Goal: Task Accomplishment & Management: Use online tool/utility

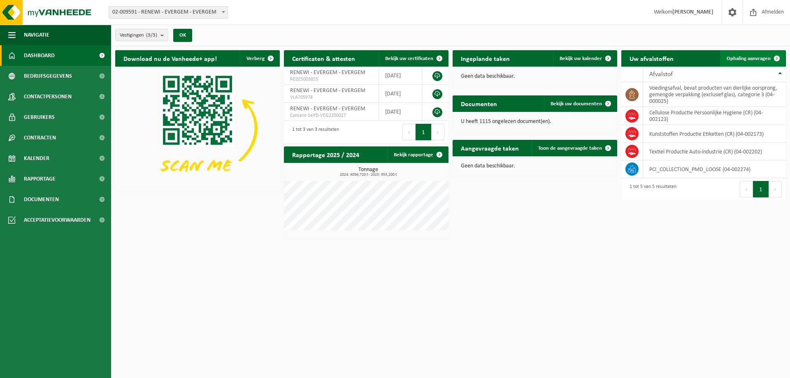
click at [758, 58] on span "Ophaling aanvragen" at bounding box center [749, 58] width 44 height 5
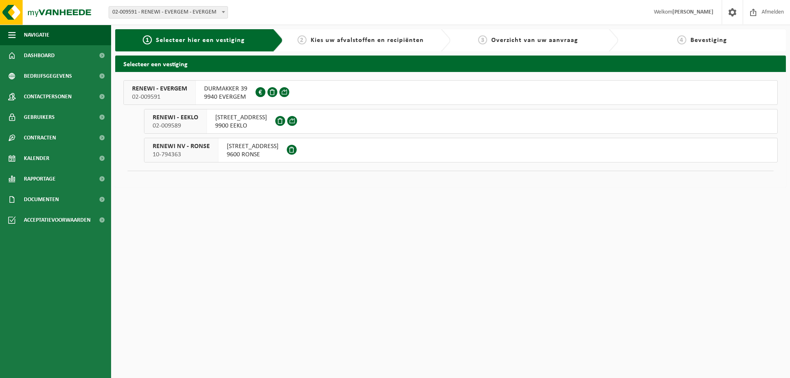
click at [166, 97] on span "02-009591" at bounding box center [159, 97] width 55 height 8
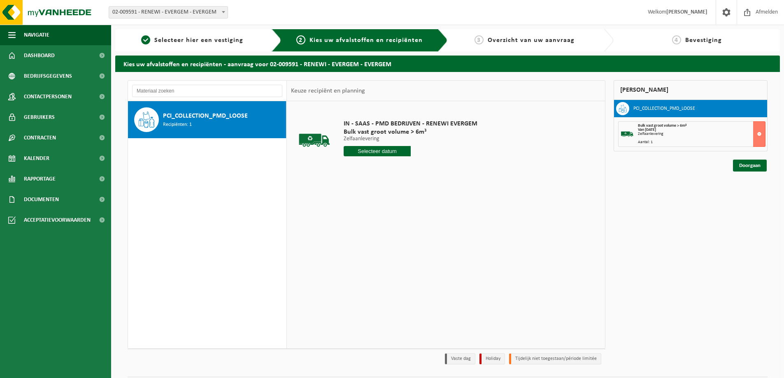
click at [372, 152] on input "text" at bounding box center [377, 151] width 67 height 10
click at [395, 235] on div "21" at bounding box center [395, 237] width 14 height 13
type input "Van 2025-08-21"
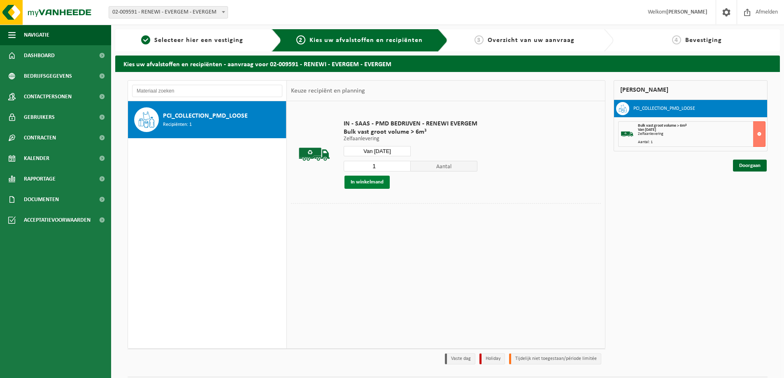
click at [353, 181] on button "In winkelmand" at bounding box center [366, 182] width 45 height 13
click at [748, 165] on link "Doorgaan" at bounding box center [750, 166] width 34 height 12
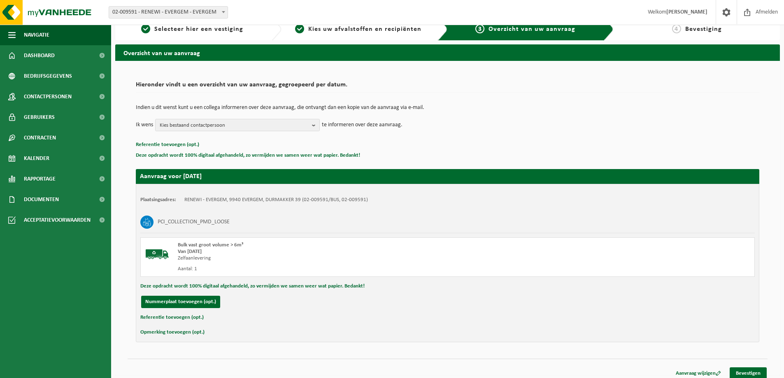
scroll to position [17, 0]
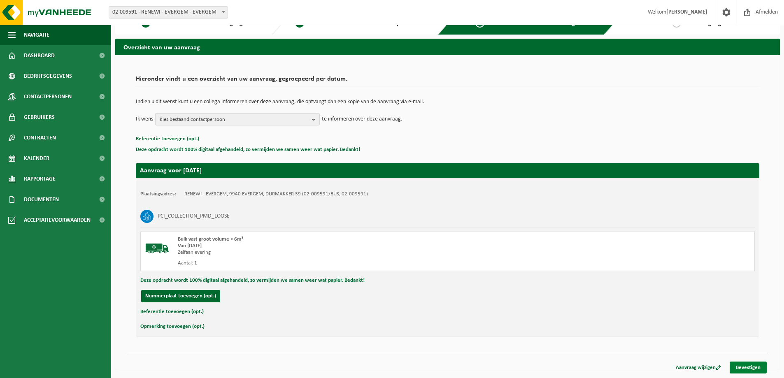
click at [743, 369] on link "Bevestigen" at bounding box center [747, 368] width 37 height 12
